Goal: Check status: Check status

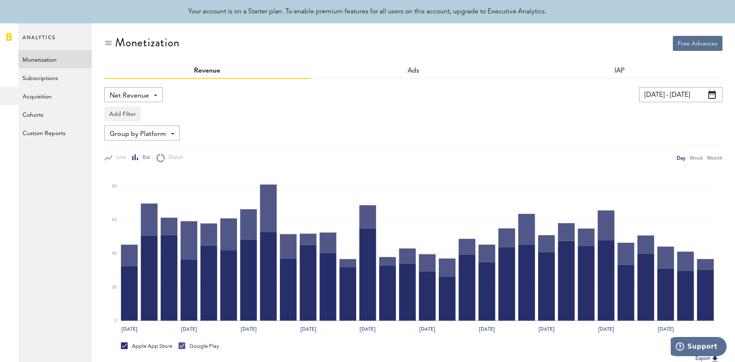
click at [683, 101] on input "[DATE] - [DATE]" at bounding box center [680, 94] width 83 height 15
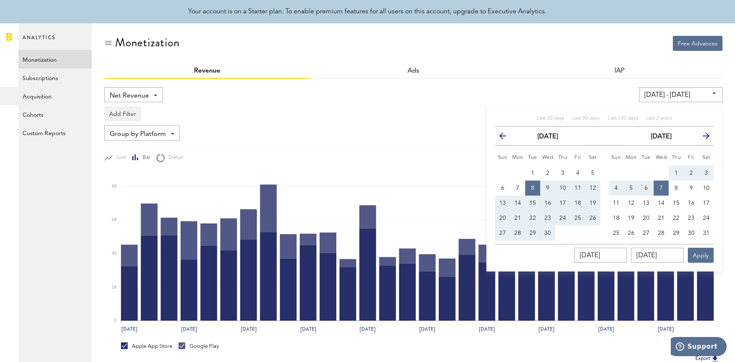
click at [703, 138] on icon "button" at bounding box center [703, 138] width 0 height 0
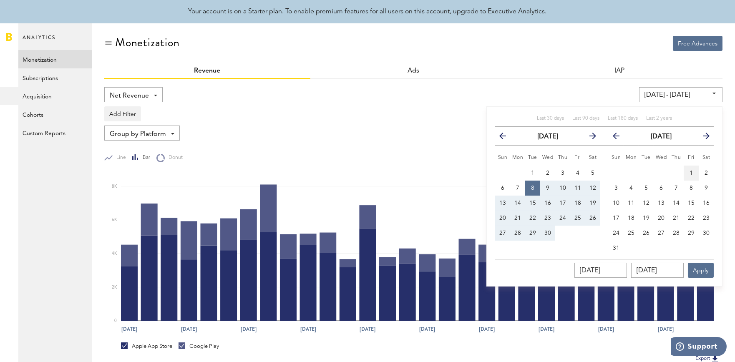
click at [692, 171] on span "1" at bounding box center [690, 173] width 3 height 6
type input "08/01/25 - 08/01/25"
type input "08/01/2025"
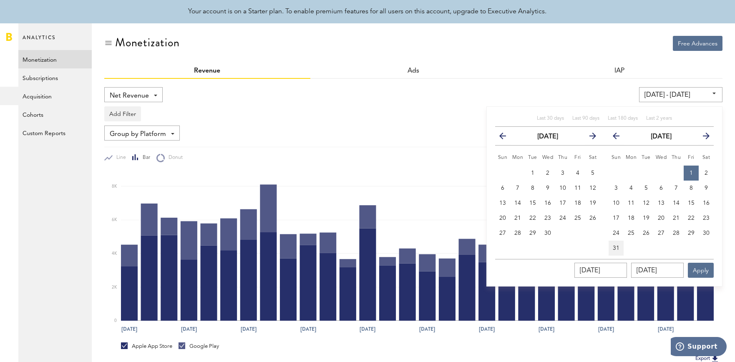
click at [619, 241] on button "31" at bounding box center [615, 248] width 15 height 15
type input "08/01/25 - 08/31/25"
type input "08/31/2025"
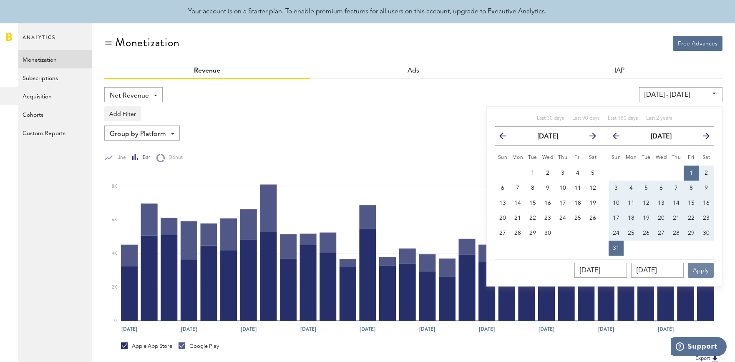
click at [707, 269] on button "Apply" at bounding box center [701, 270] width 26 height 15
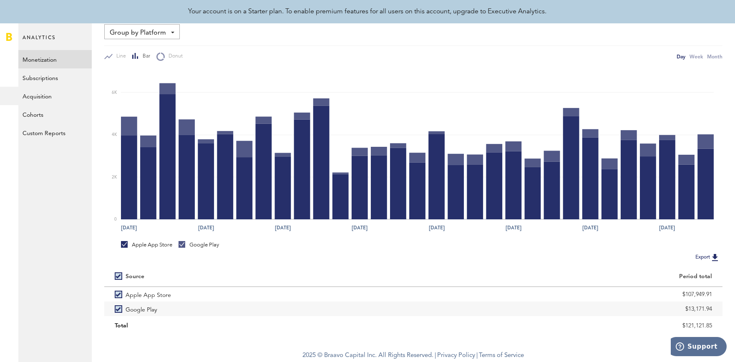
scroll to position [101, 0]
